Goal: Transaction & Acquisition: Purchase product/service

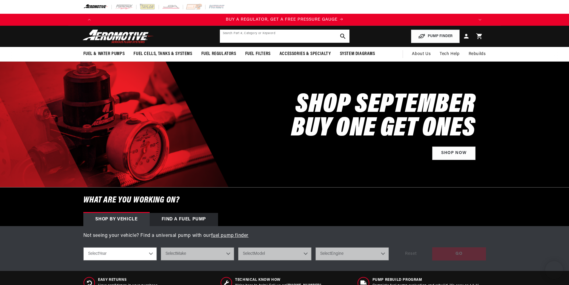
click at [254, 37] on input "text" at bounding box center [285, 36] width 130 height 13
type input "17357"
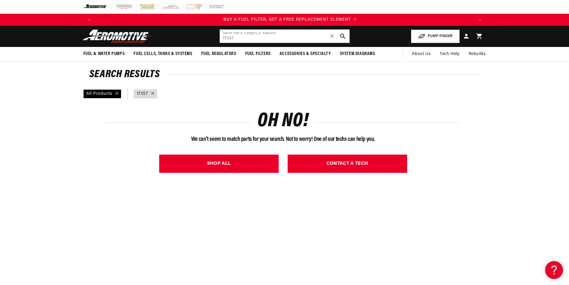
scroll to position [0, 379]
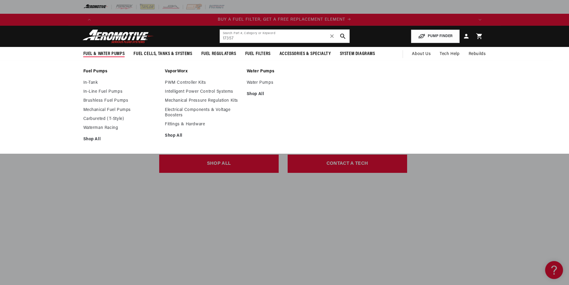
click at [112, 56] on span "Fuel & Water Pumps" at bounding box center [104, 54] width 42 height 6
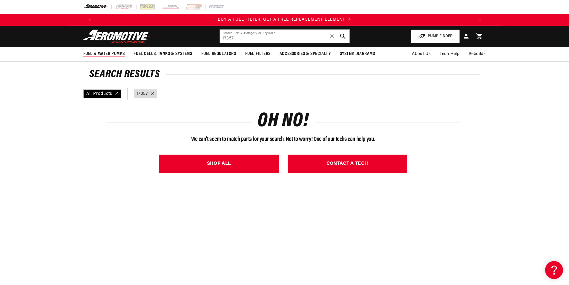
click at [112, 56] on span "Fuel & Water Pumps" at bounding box center [104, 54] width 42 height 6
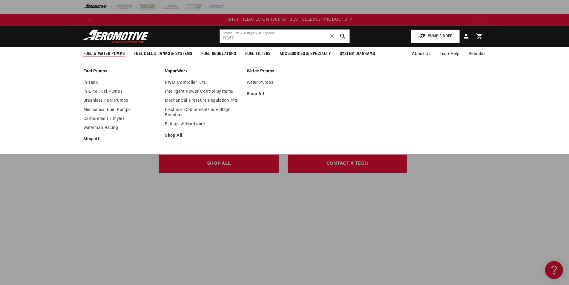
scroll to position [0, 758]
click at [91, 81] on link "In-Tank" at bounding box center [121, 82] width 76 height 5
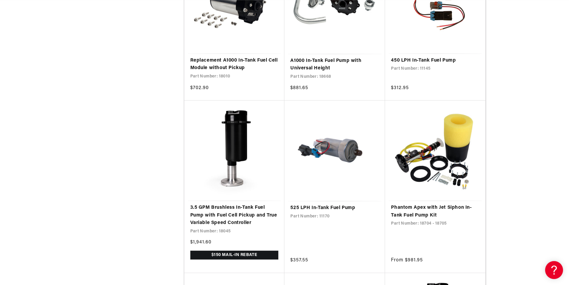
scroll to position [0, 1137]
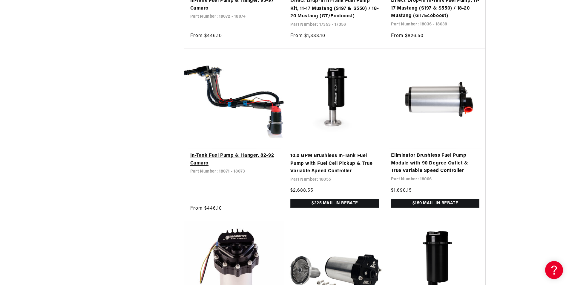
scroll to position [0, 295]
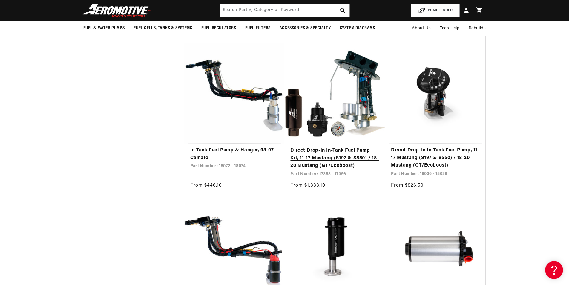
click at [312, 148] on link "Direct Drop-In In-Tank Fuel Pump Kit, 11-17 Mustang (S197 & S550) / 18-20 Musta…" at bounding box center [334, 158] width 89 height 23
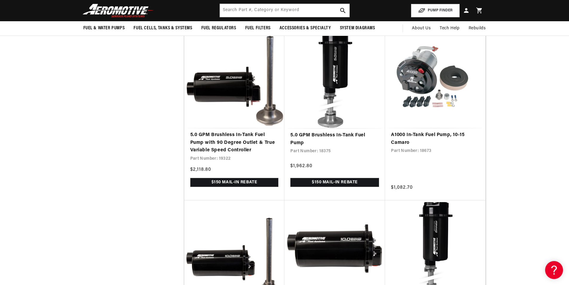
scroll to position [0, 1137]
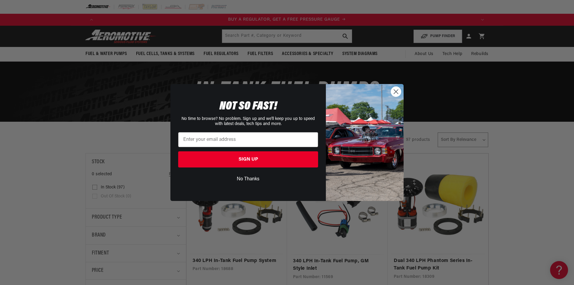
click at [395, 91] on icon "Close dialog" at bounding box center [396, 92] width 4 height 4
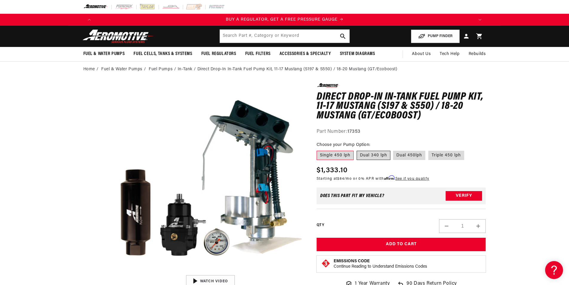
click at [378, 154] on label "Dual 340 lph" at bounding box center [374, 156] width 34 height 10
click at [357, 150] on input "Dual 340 lph" at bounding box center [357, 149] width 0 height 0
radio input "true"
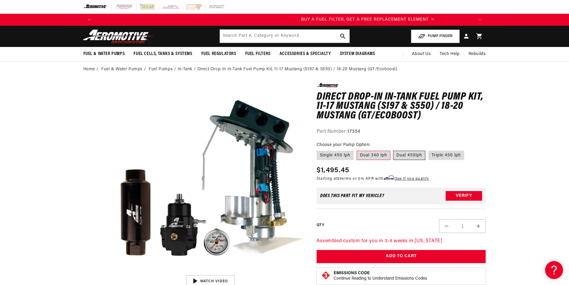
click at [410, 153] on label "Dual 450lph" at bounding box center [409, 156] width 32 height 10
click at [394, 150] on input "Dual 450lph" at bounding box center [393, 149] width 0 height 0
radio input "true"
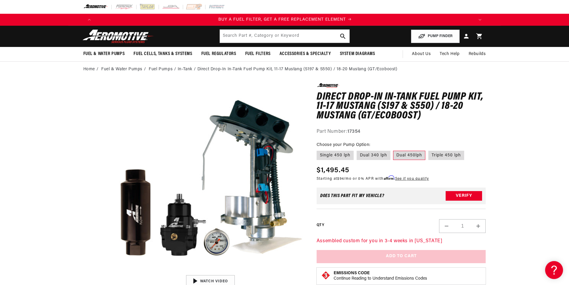
scroll to position [0, 379]
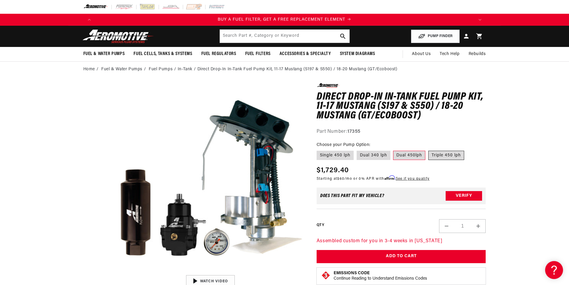
click at [447, 153] on label "Triple 450 lph" at bounding box center [446, 156] width 36 height 10
click at [429, 150] on input "Triple 450 lph" at bounding box center [428, 149] width 0 height 0
radio input "true"
